Goal: Task Accomplishment & Management: Complete application form

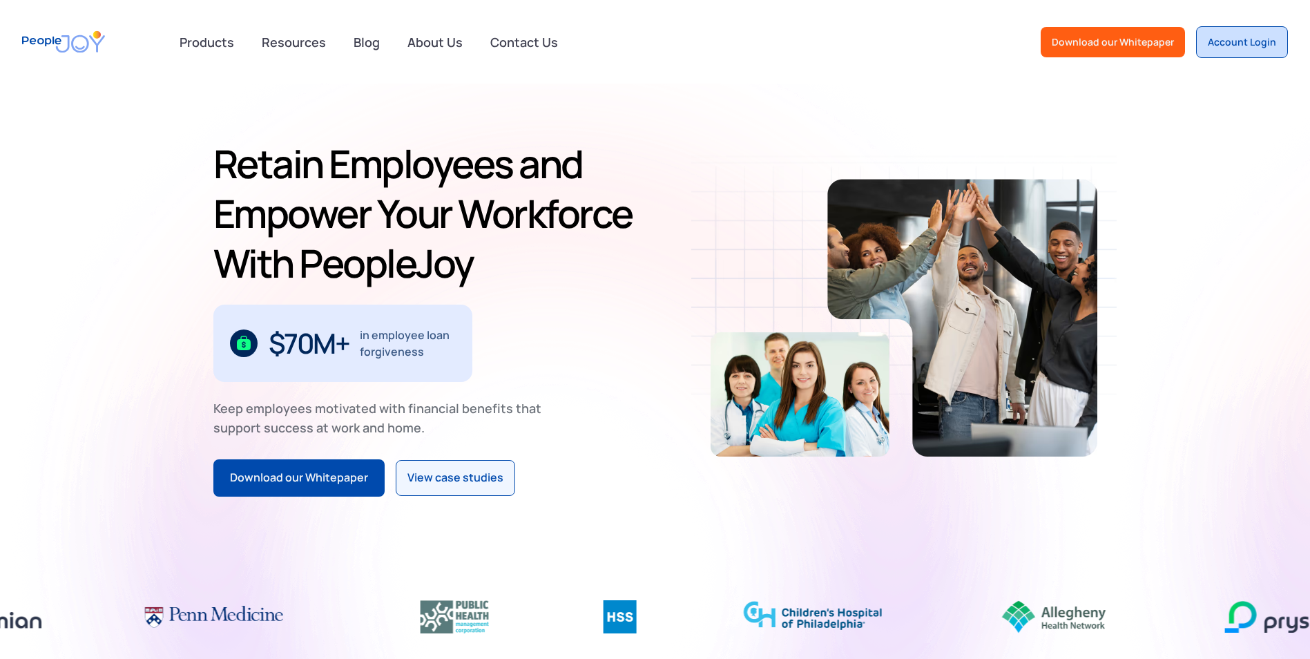
click at [1207, 44] on link "Account Login" at bounding box center [1242, 42] width 92 height 32
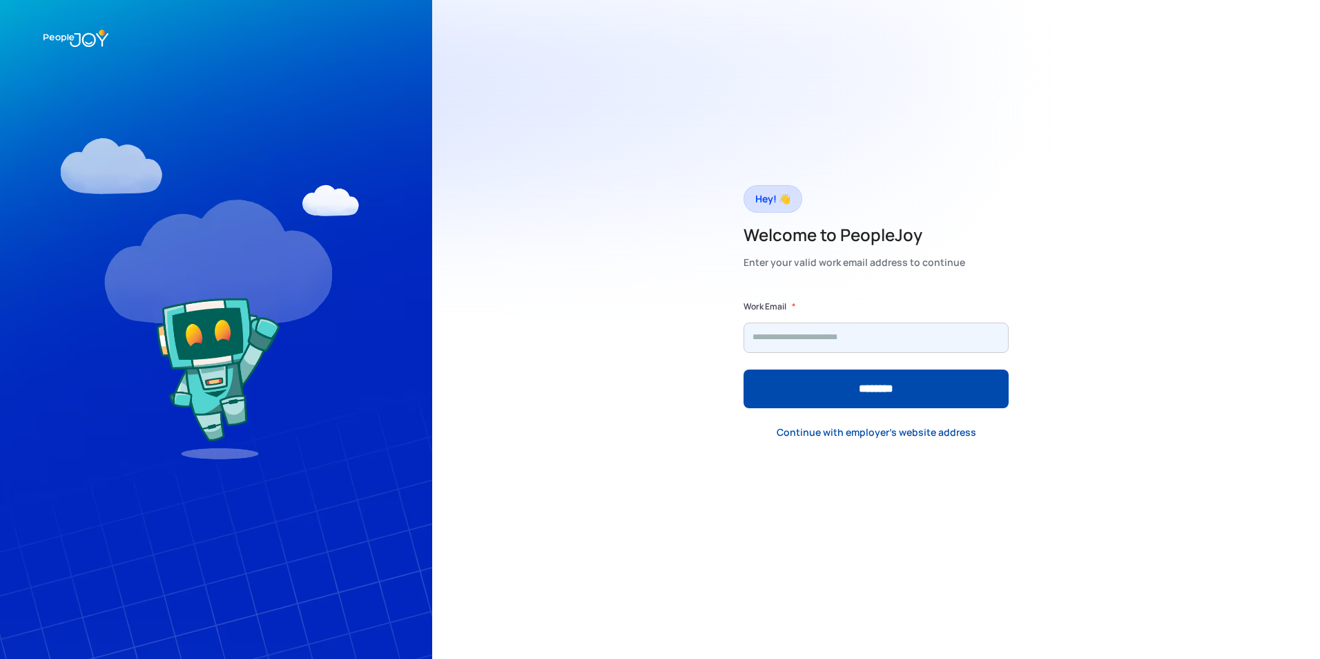
click at [776, 332] on input "Form" at bounding box center [876, 338] width 265 height 30
type input "**********"
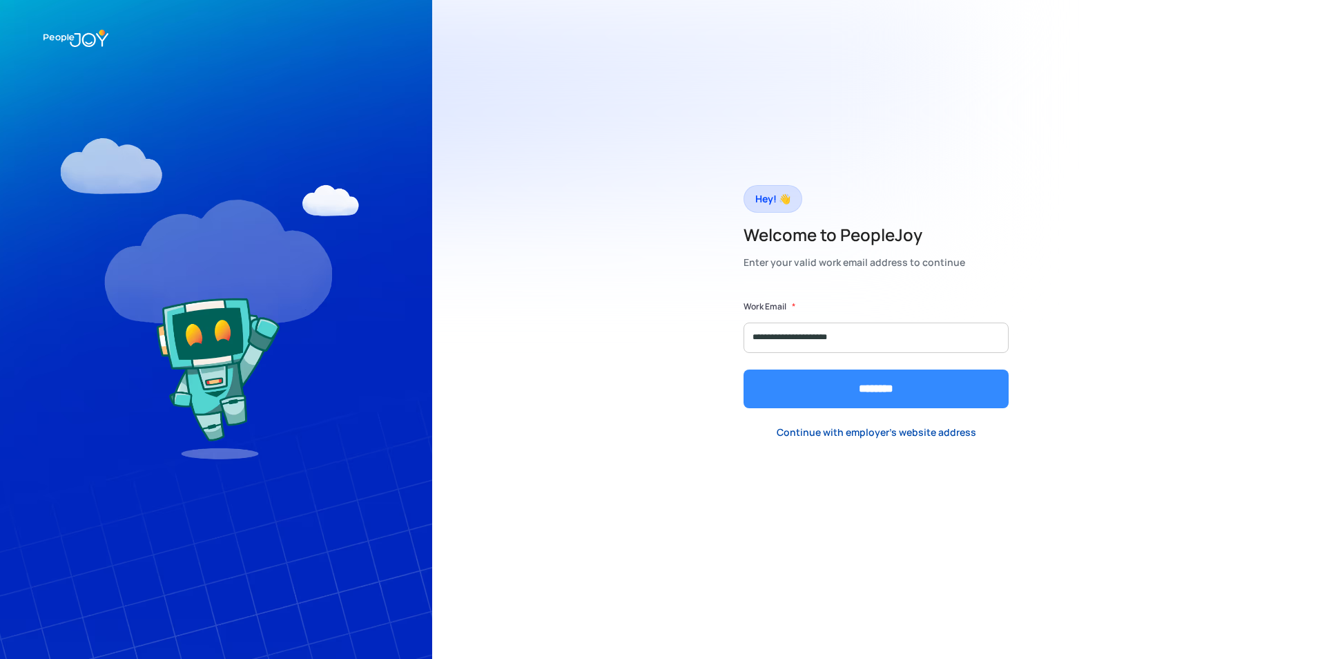
click at [779, 394] on input "********" at bounding box center [876, 388] width 265 height 39
